Goal: Transaction & Acquisition: Purchase product/service

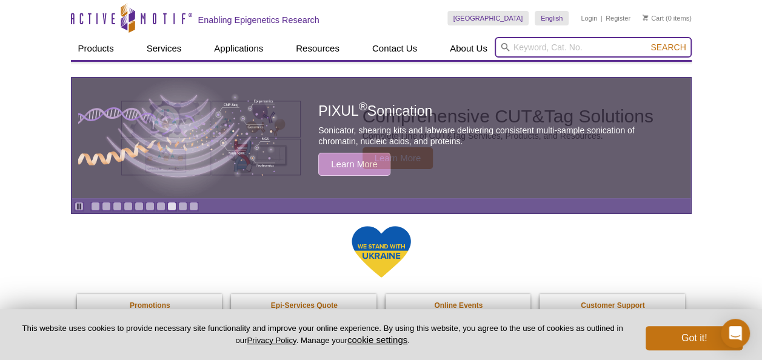
click at [532, 42] on input "search" at bounding box center [593, 47] width 197 height 21
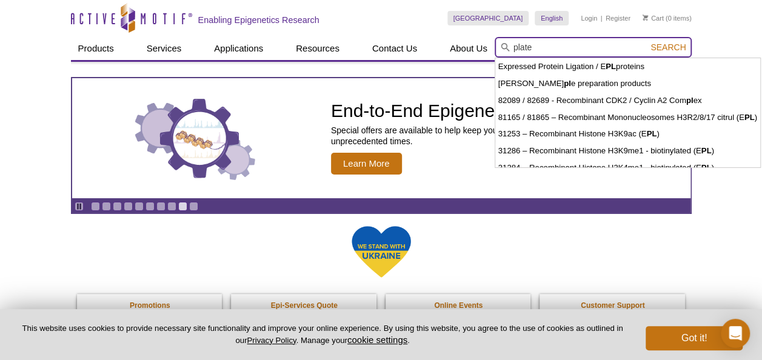
type input "plate"
click at [647, 42] on button "Search" at bounding box center [668, 47] width 42 height 11
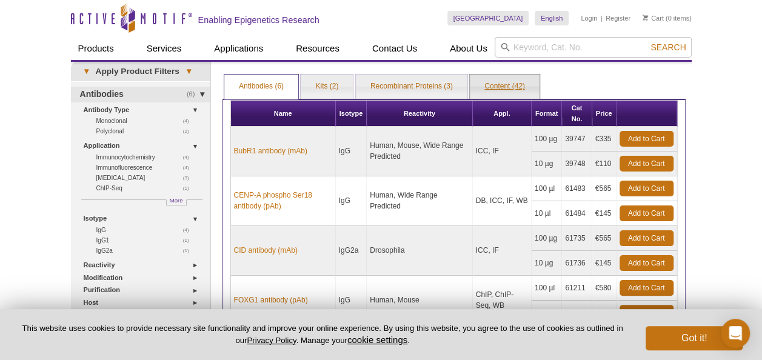
click at [511, 75] on link "Content (42)" at bounding box center [505, 87] width 70 height 24
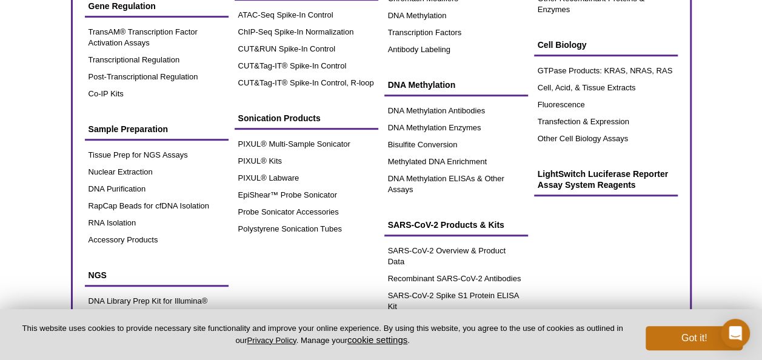
scroll to position [303, 0]
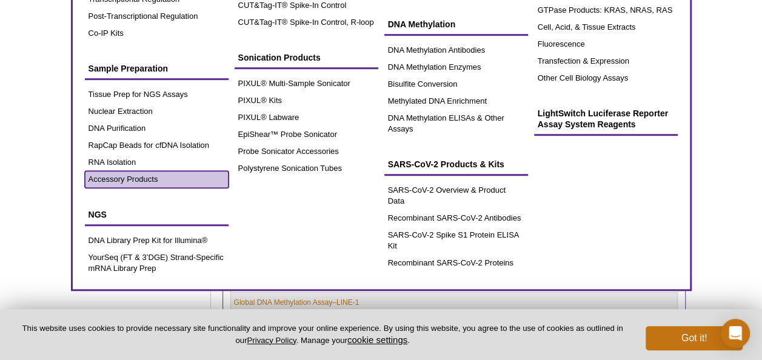
click at [142, 179] on link "Accessory Products" at bounding box center [157, 179] width 144 height 17
